Goal: Task Accomplishment & Management: Manage account settings

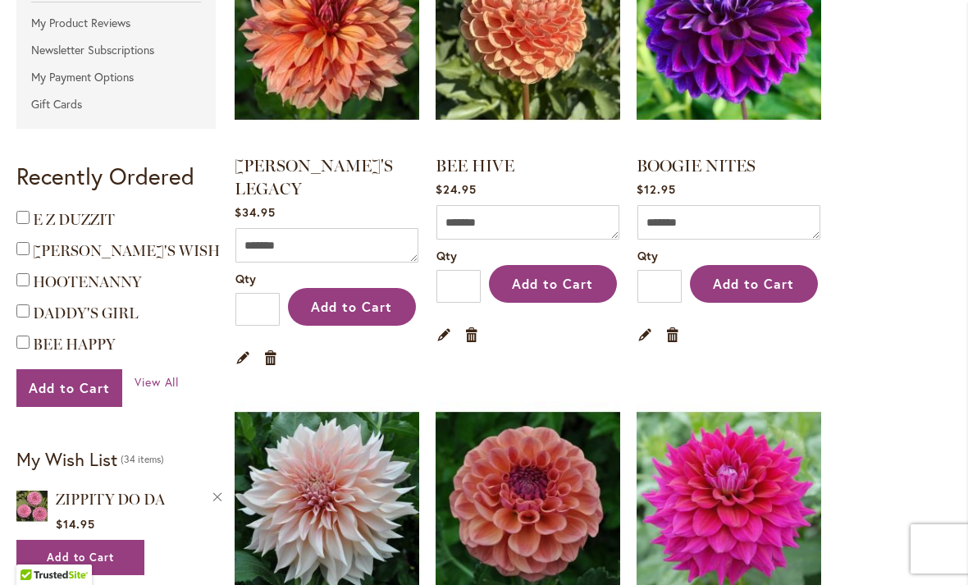
scroll to position [437, 0]
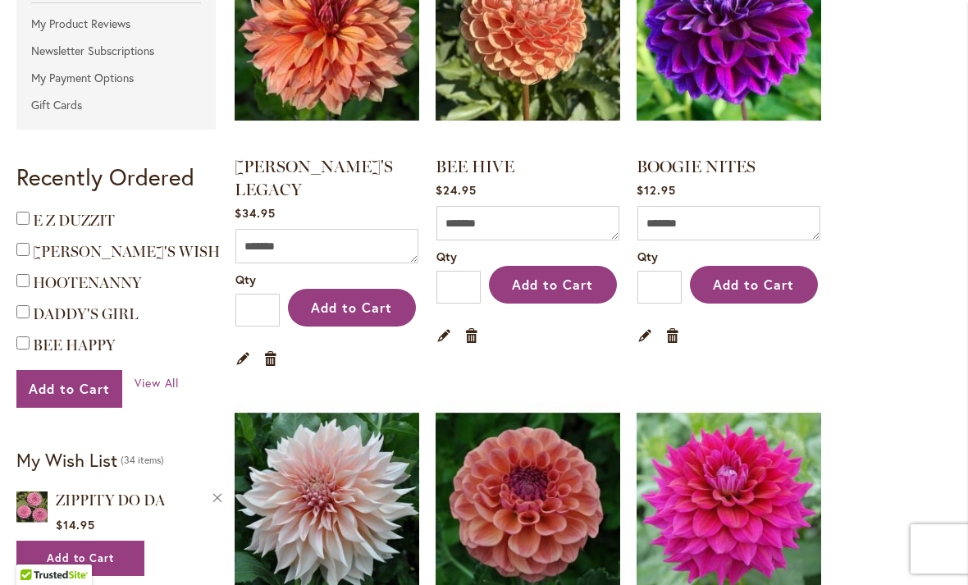
click at [652, 331] on link "Edit" at bounding box center [646, 335] width 16 height 18
click at [650, 336] on link "Edit" at bounding box center [646, 335] width 16 height 18
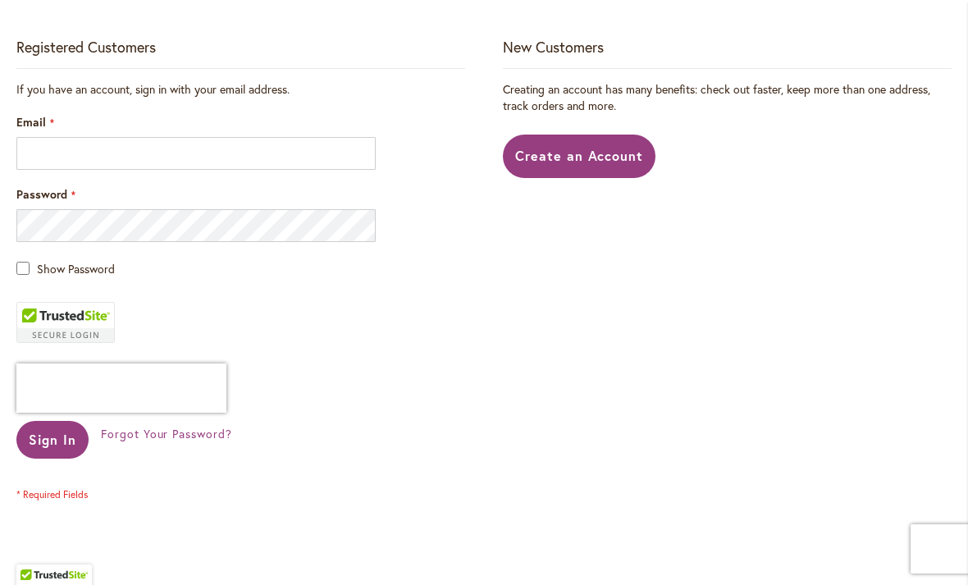
scroll to position [333, 0]
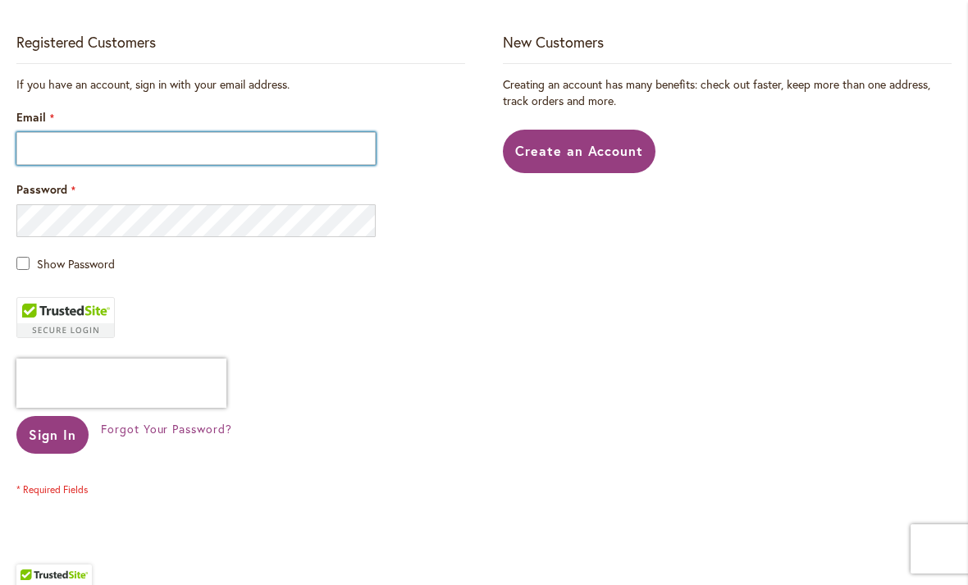
click at [111, 152] on input "Email" at bounding box center [195, 148] width 359 height 33
type input "**********"
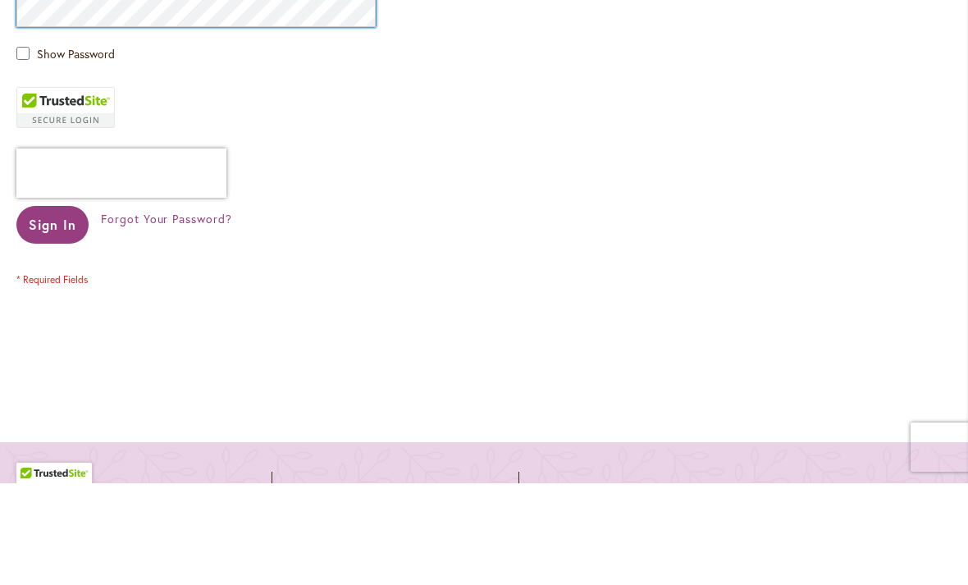
scroll to position [464, 0]
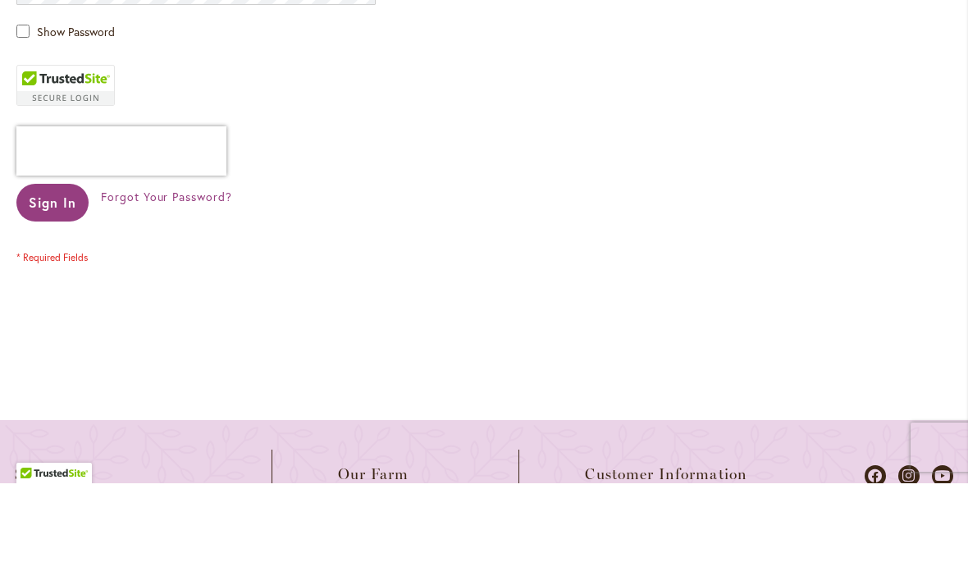
click at [68, 295] on span "Sign In" at bounding box center [53, 303] width 48 height 17
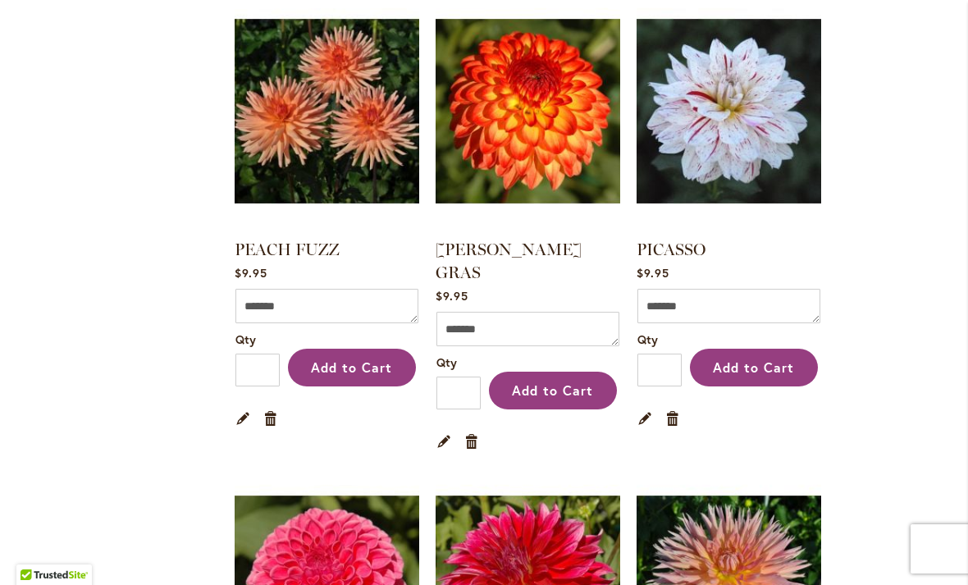
scroll to position [3623, 0]
